Goal: Information Seeking & Learning: Learn about a topic

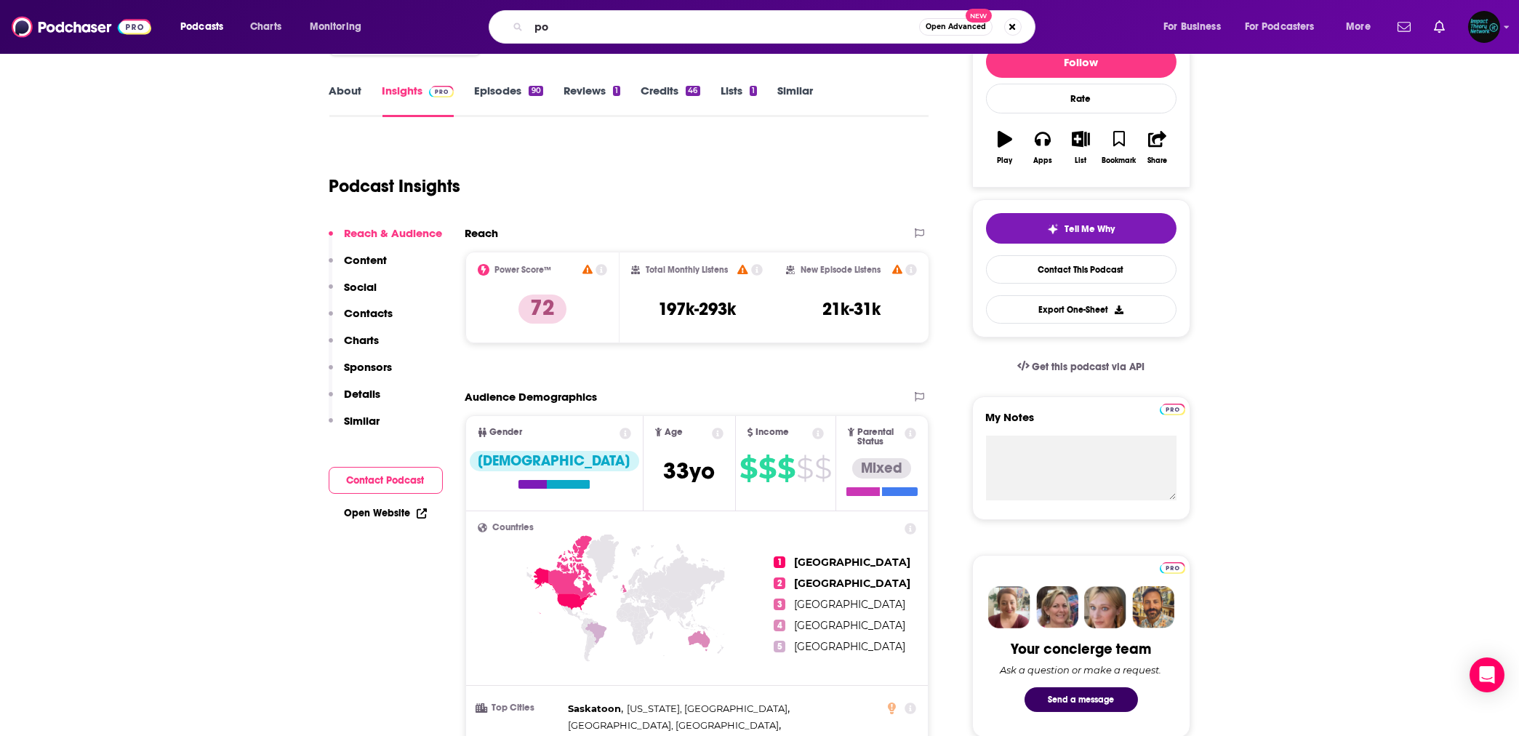
type input "p"
type input "b"
type input "lisa bilyeu"
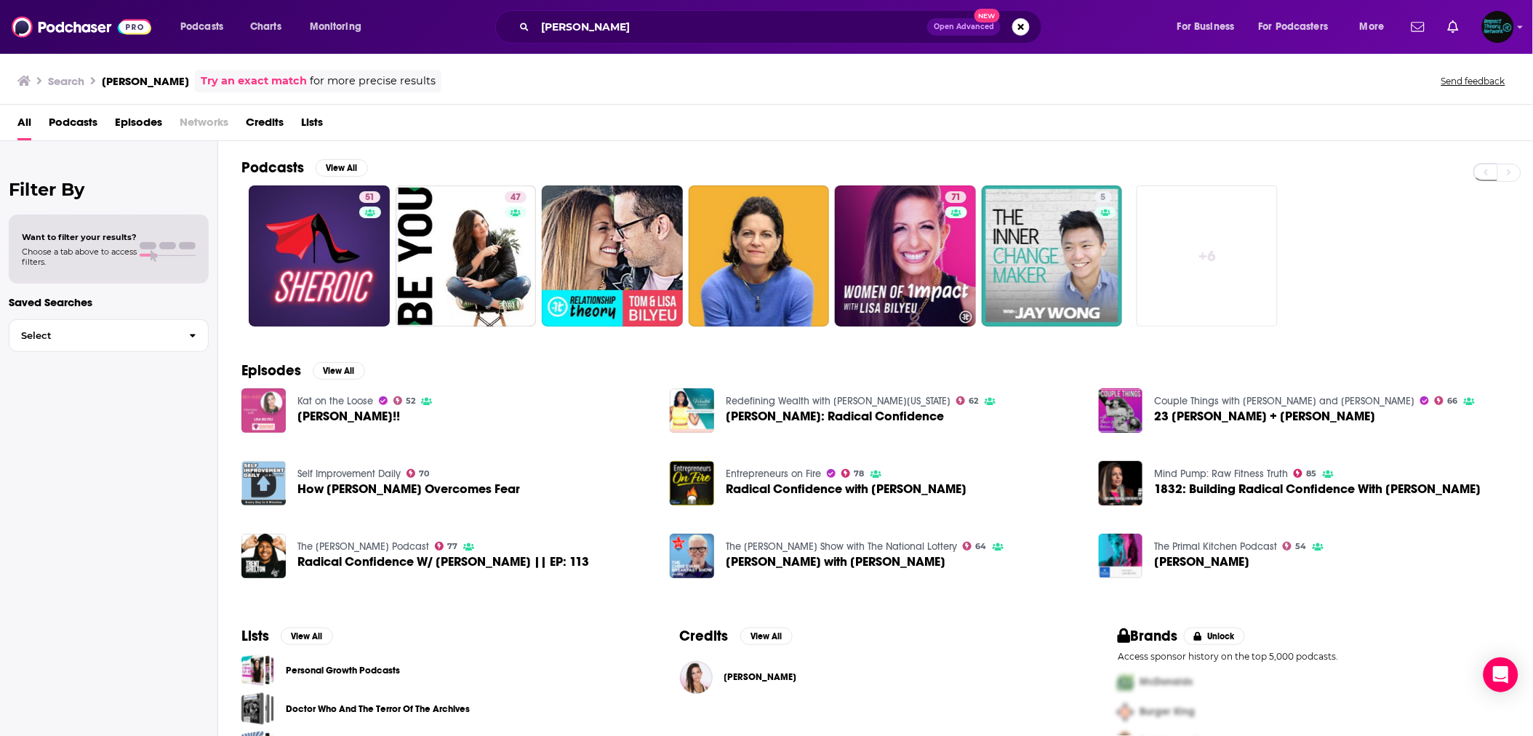
click at [257, 402] on img "LISA BILYEU!!" at bounding box center [263, 410] width 44 height 44
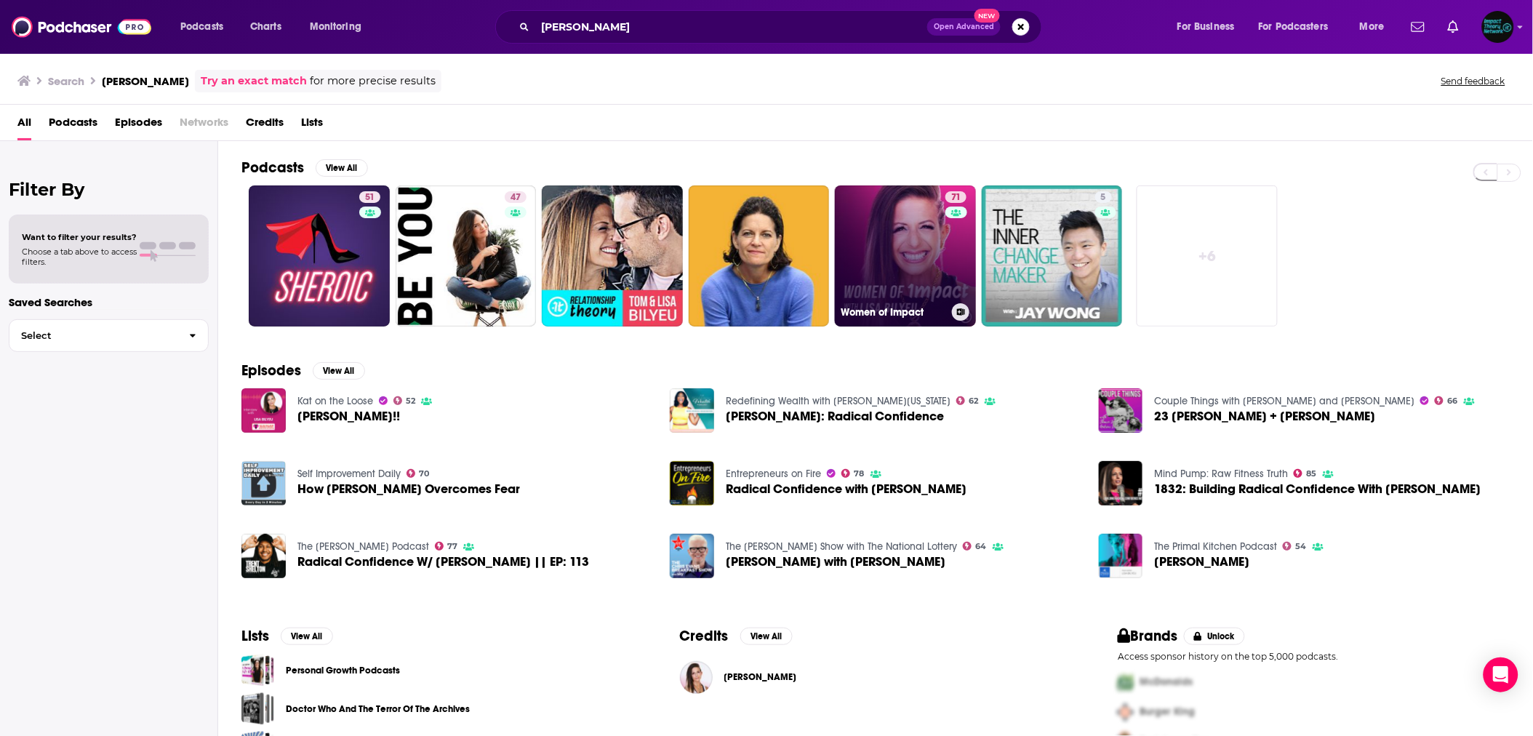
click at [923, 263] on link "71 Women of Impact" at bounding box center [905, 255] width 141 height 141
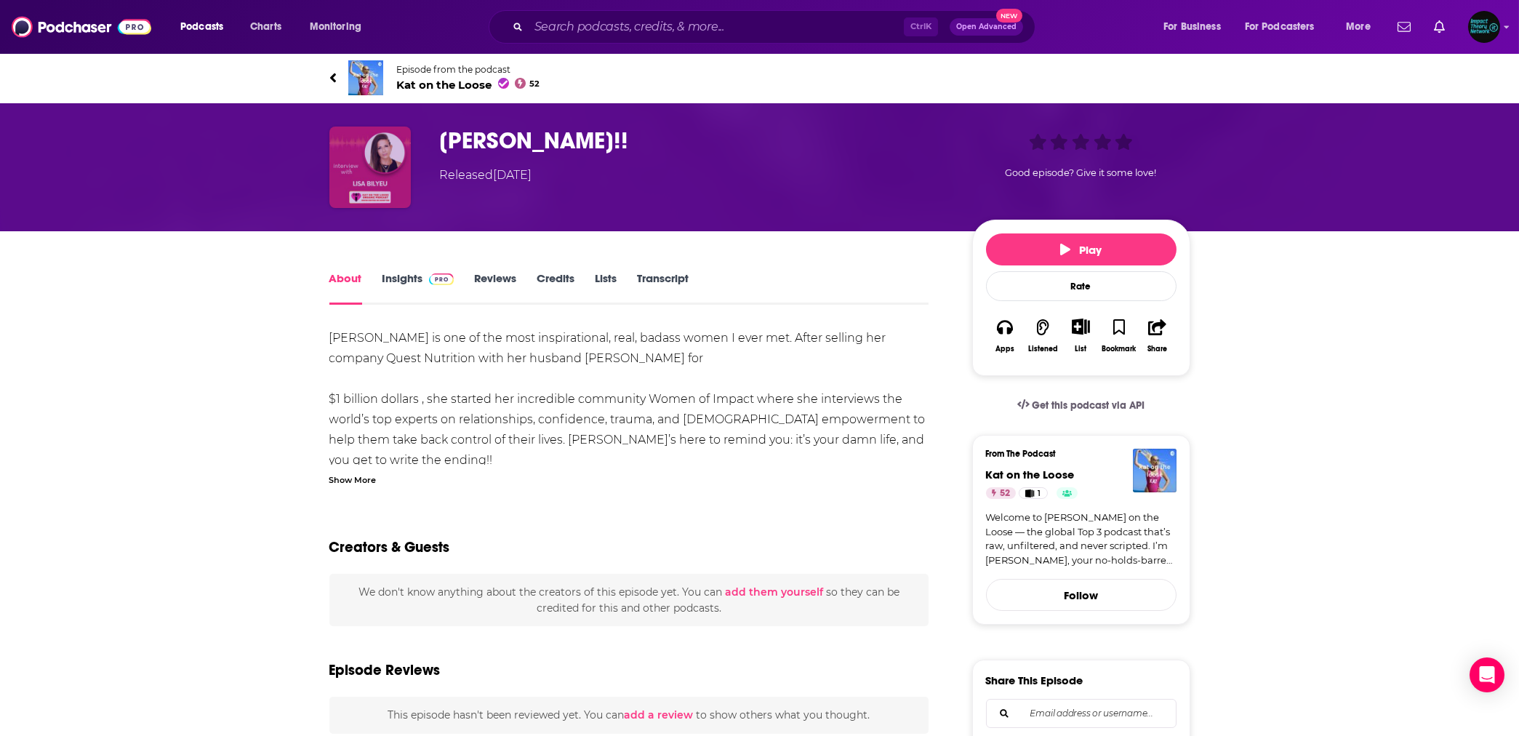
click at [397, 175] on img "LISA BILYEU!!" at bounding box center [369, 167] width 81 height 81
click at [401, 281] on link "Insights" at bounding box center [419, 287] width 72 height 33
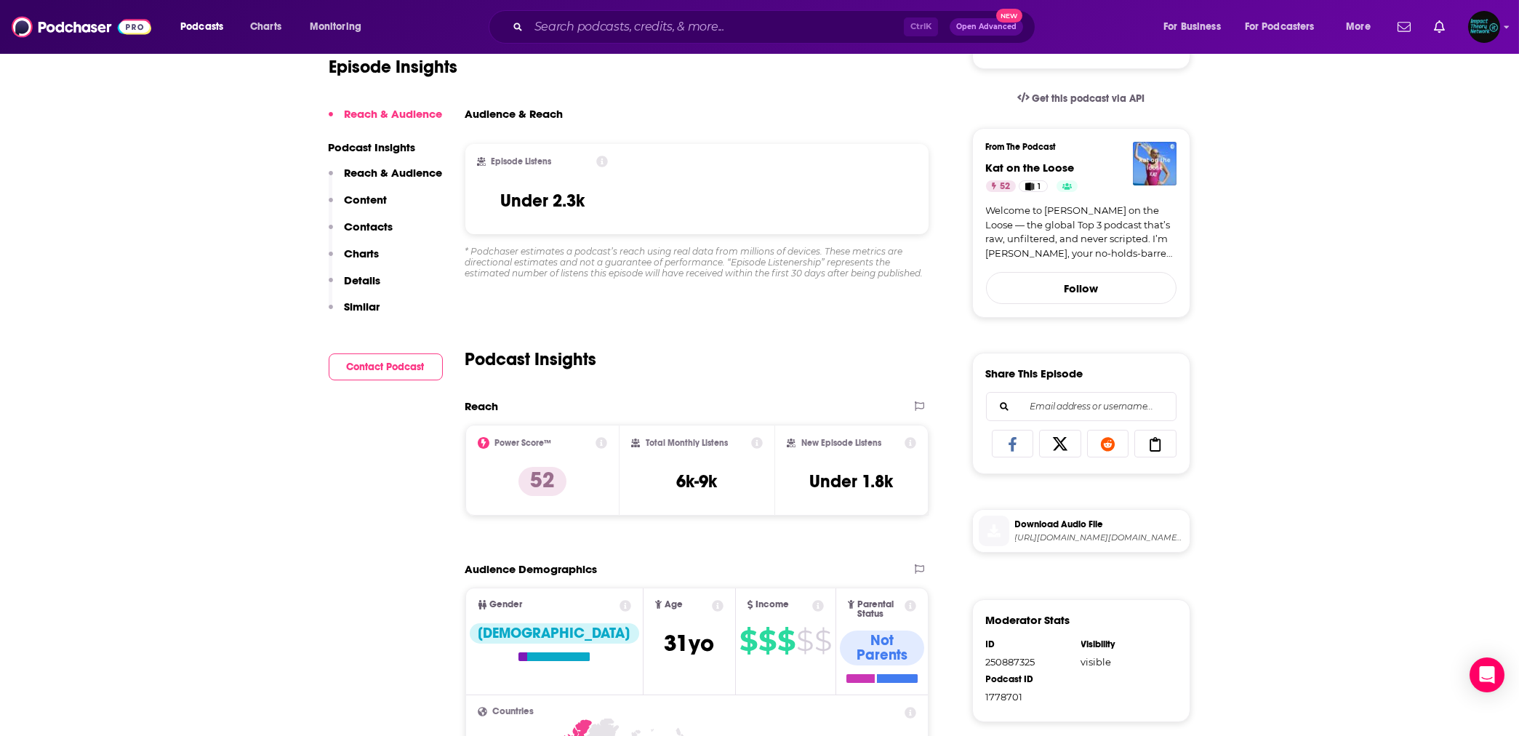
scroll to position [64, 0]
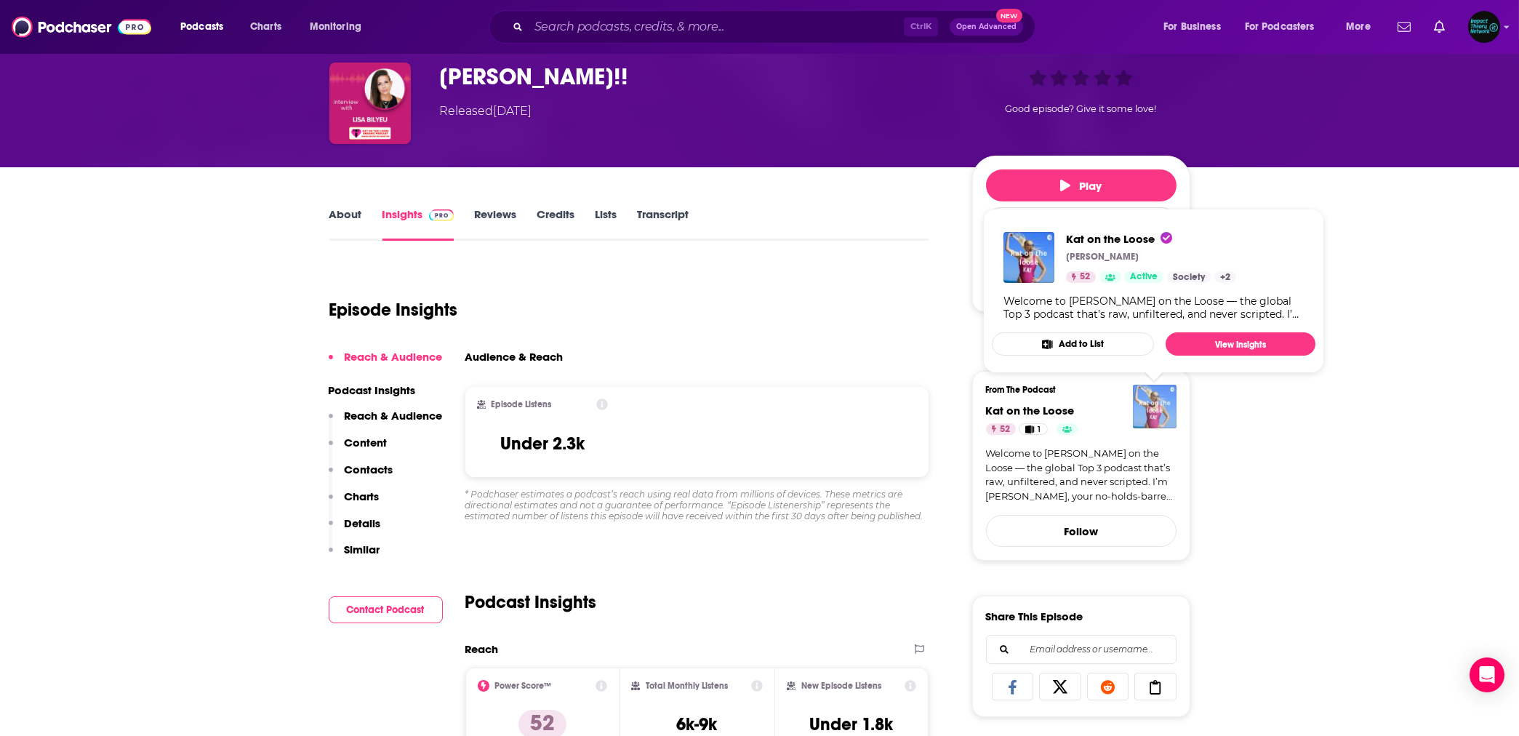
click at [1154, 399] on img "Kat on the Loose" at bounding box center [1155, 407] width 44 height 44
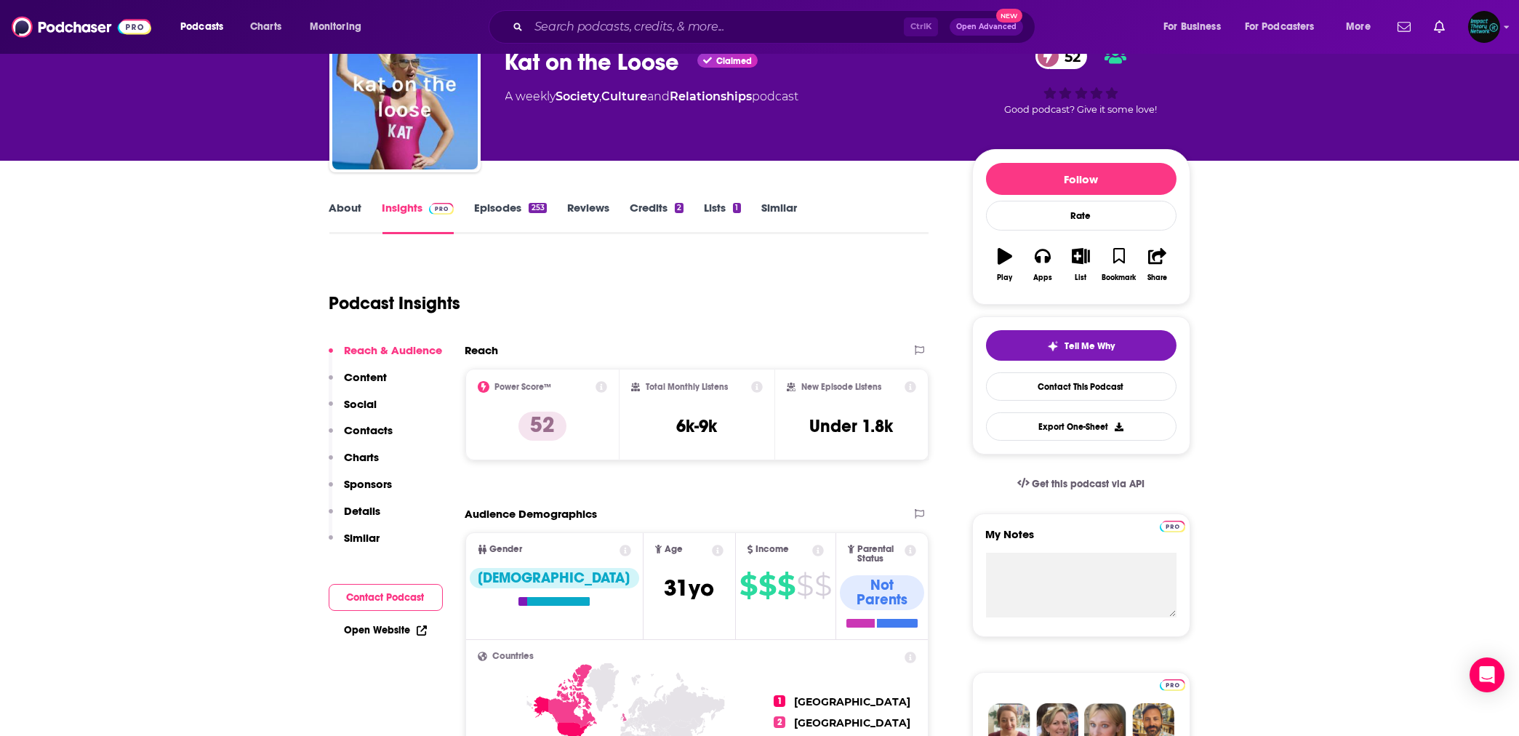
scroll to position [64, 0]
